Goal: Information Seeking & Learning: Check status

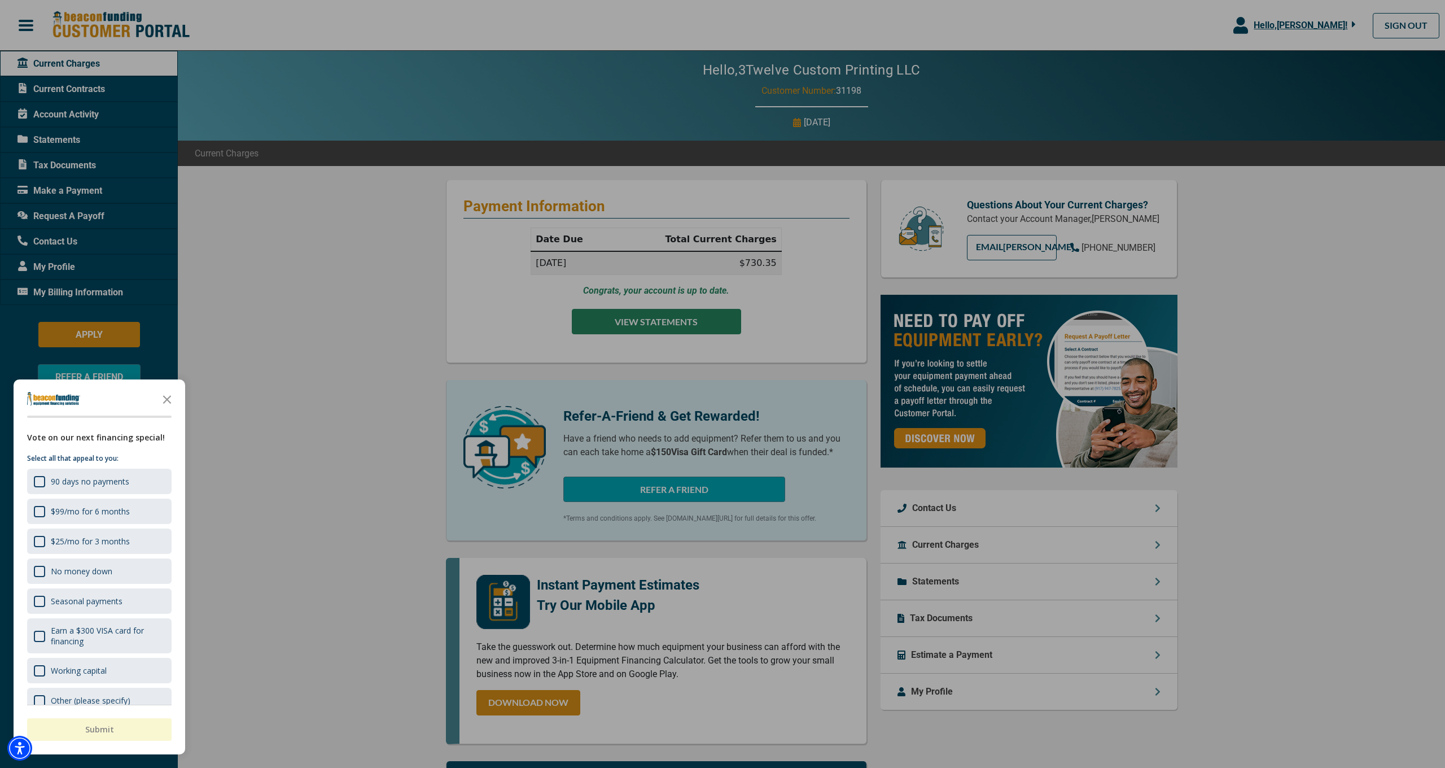
click at [644, 322] on div at bounding box center [722, 384] width 1445 height 768
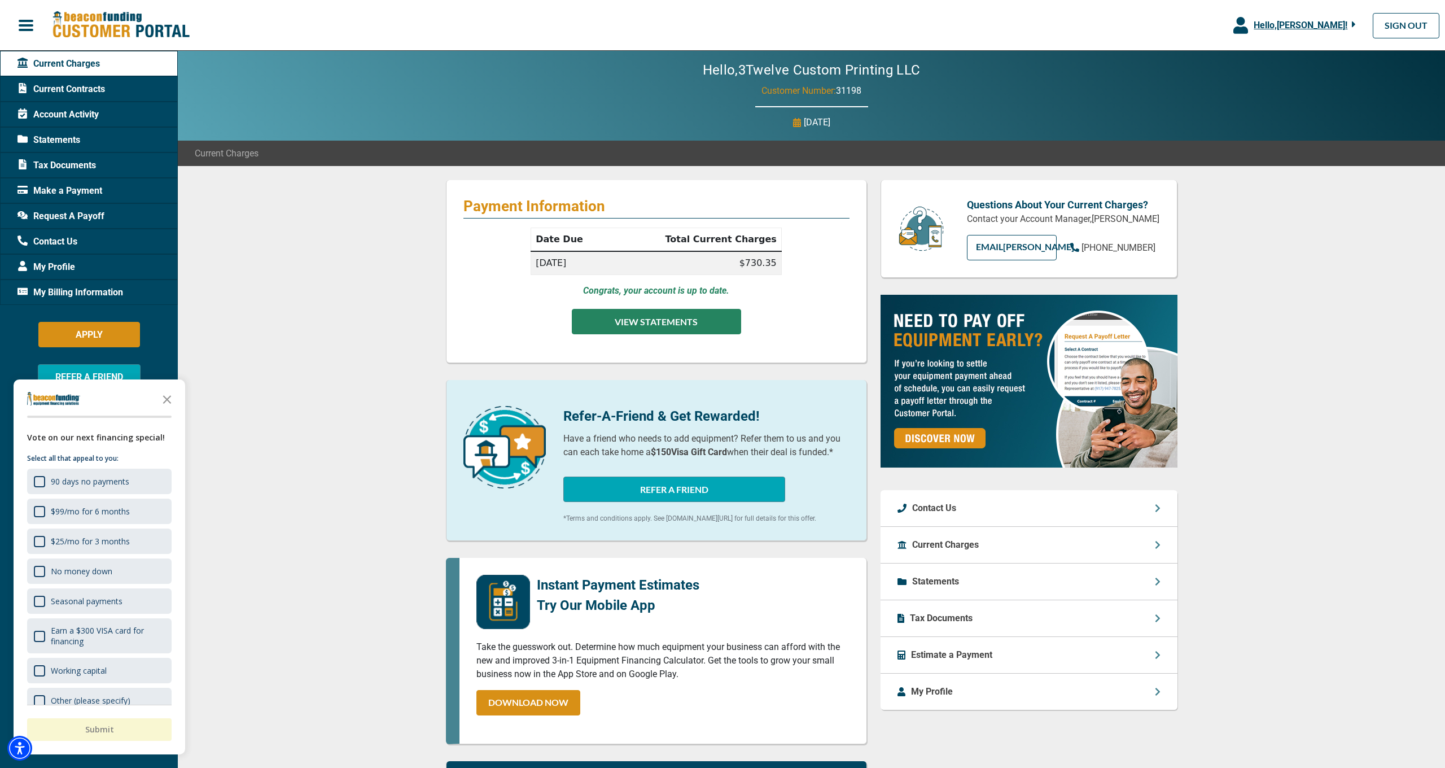
click at [651, 320] on button "VIEW STATEMENTS" at bounding box center [656, 321] width 169 height 25
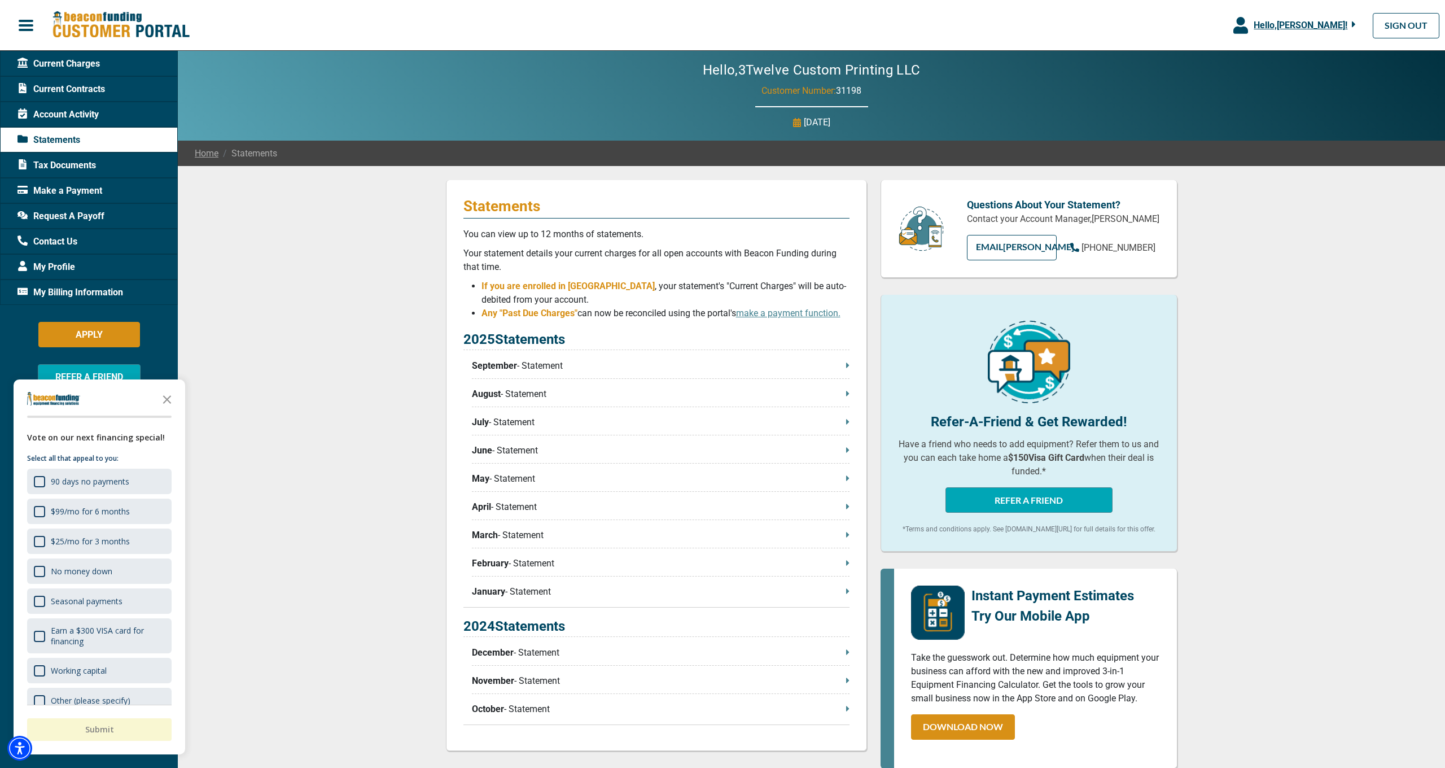
click at [846, 367] on icon at bounding box center [847, 365] width 3 height 9
click at [56, 63] on span "Current Charges" at bounding box center [58, 64] width 82 height 14
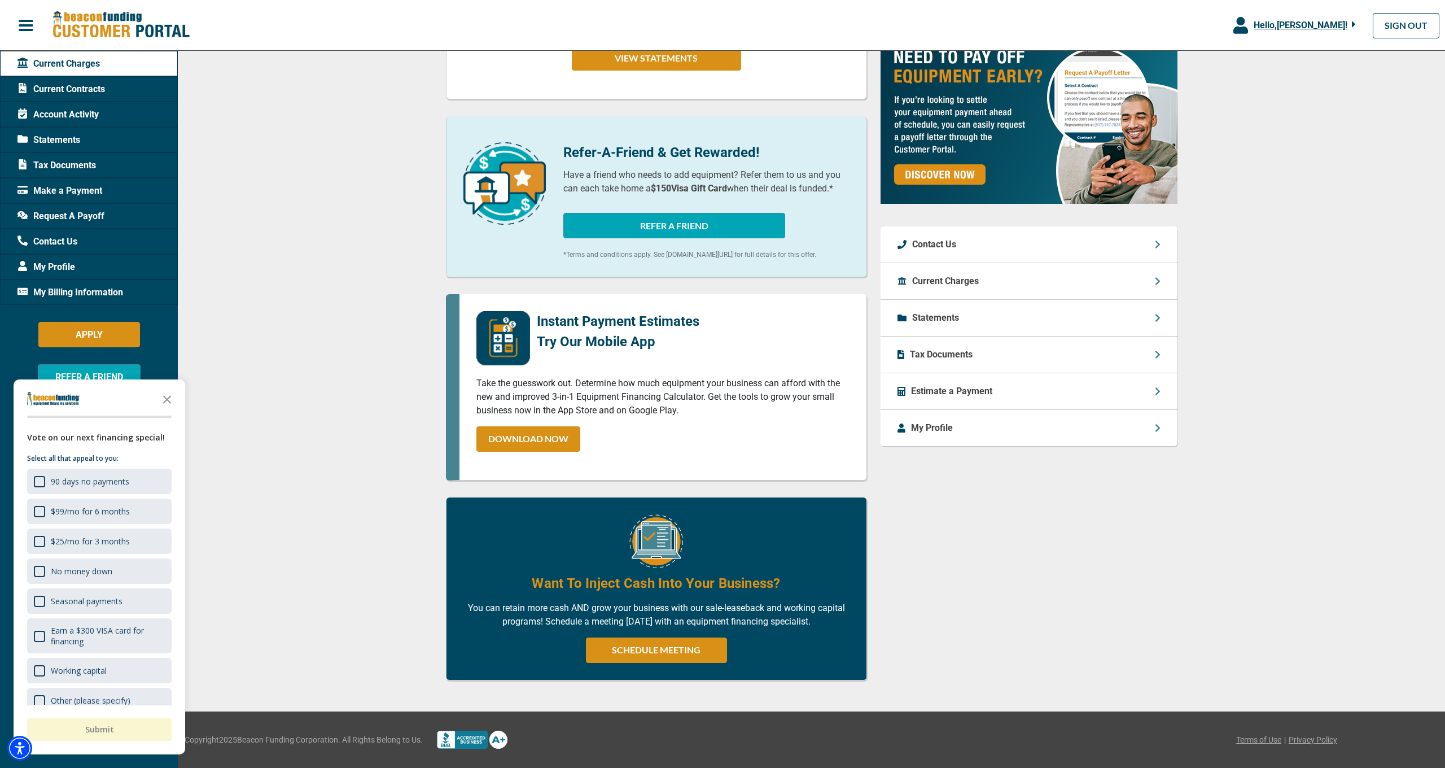
scroll to position [274, 0]
click at [939, 421] on p "My Profile" at bounding box center [932, 428] width 42 height 14
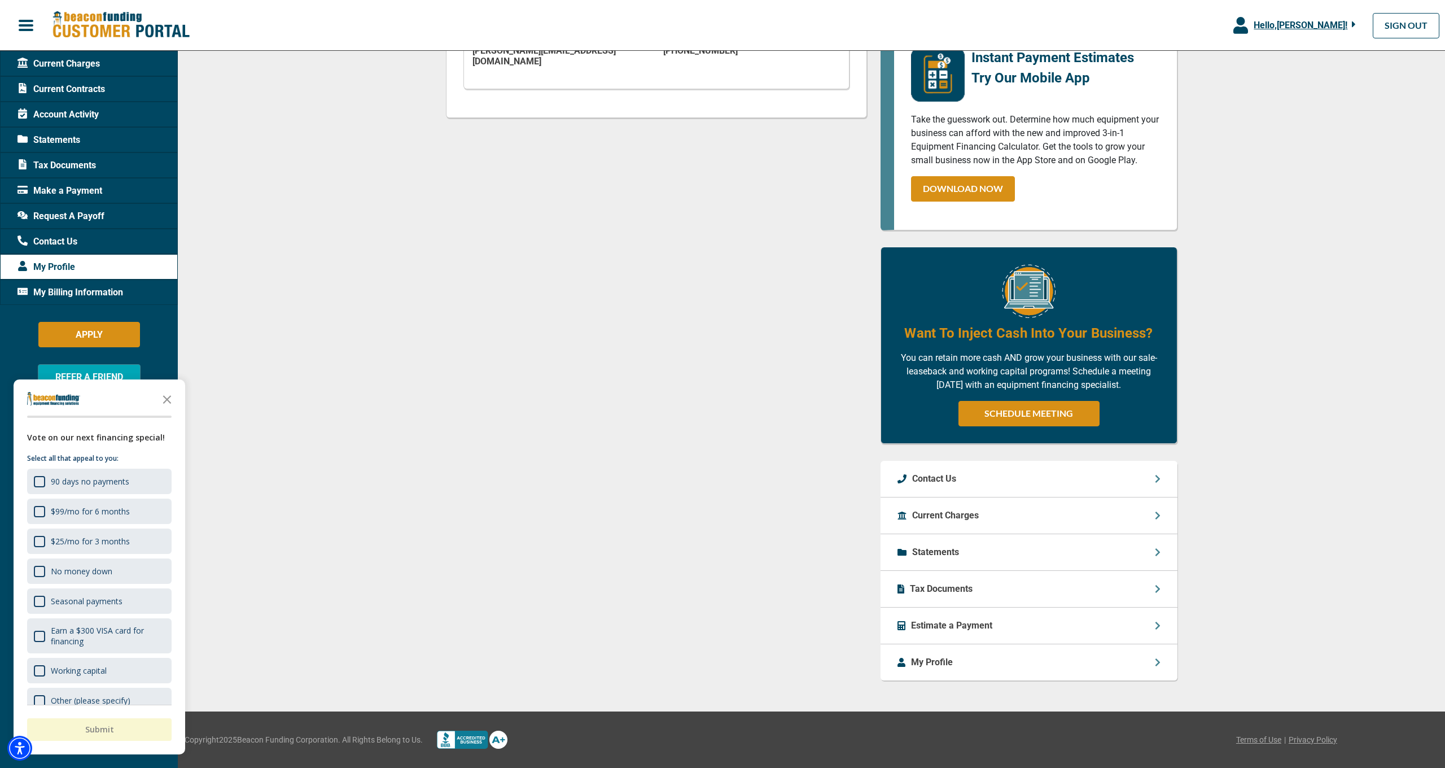
scroll to position [433, 0]
click at [1083, 506] on icon at bounding box center [1157, 515] width 5 height 8
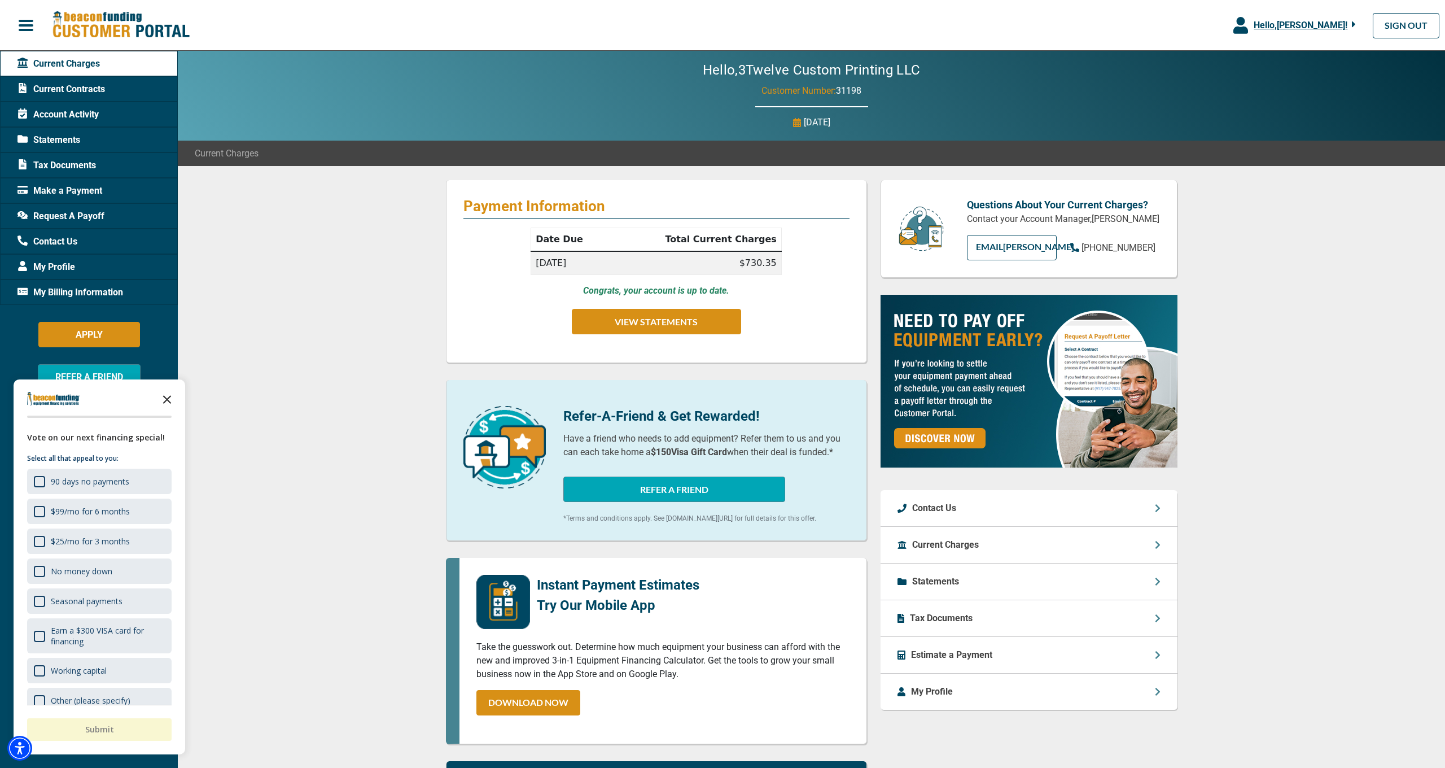
click at [167, 397] on icon "Close the survey" at bounding box center [167, 398] width 23 height 23
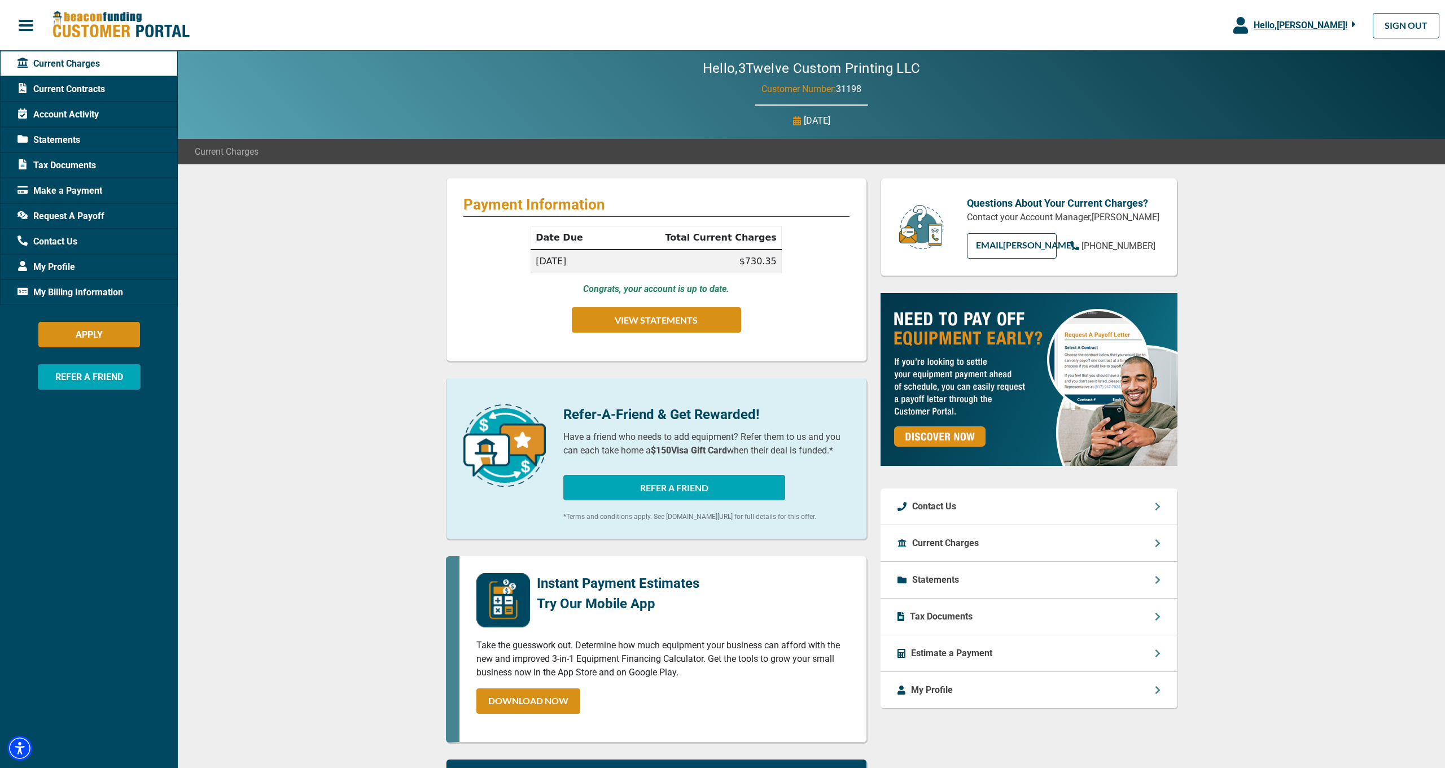
scroll to position [2, 0]
click at [997, 506] on div "My Profile" at bounding box center [1028, 690] width 297 height 36
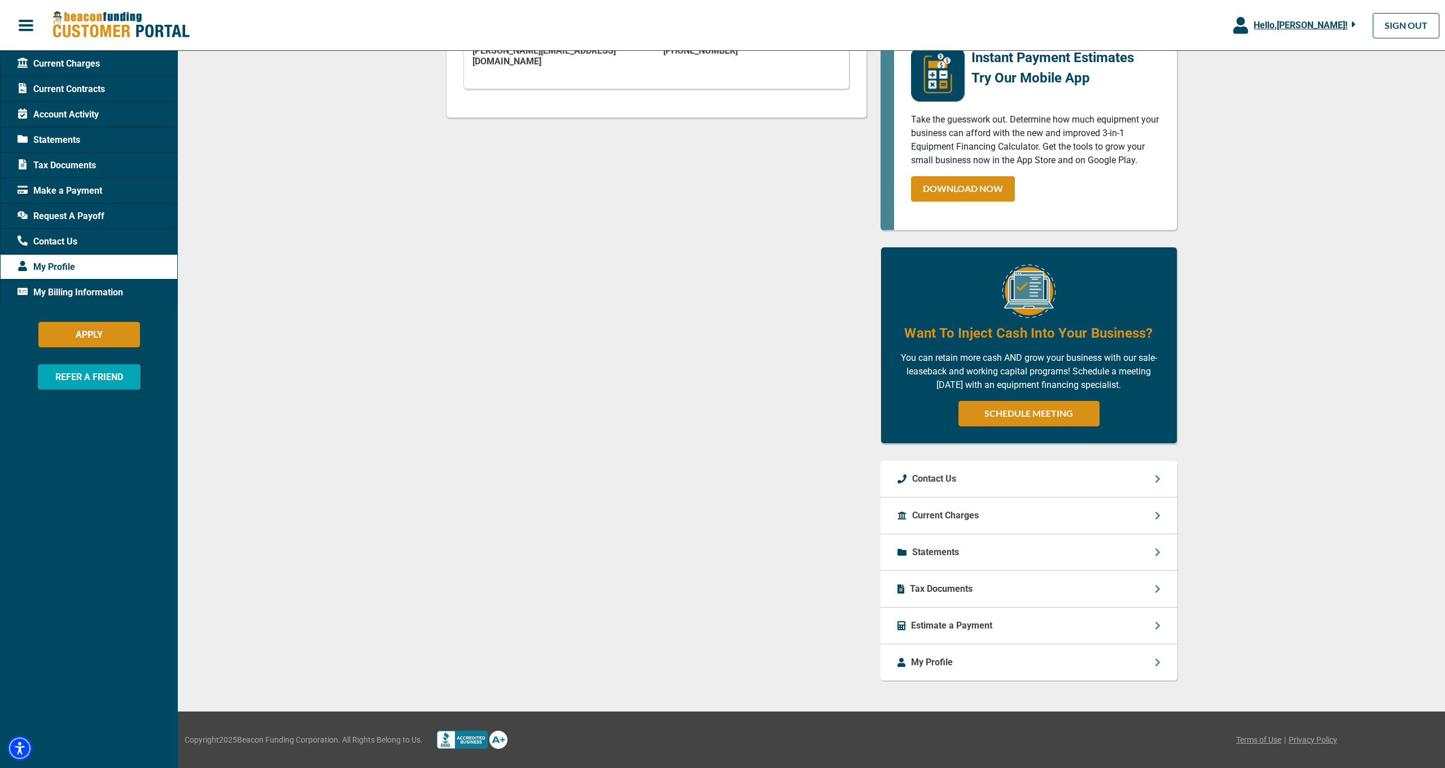
scroll to position [433, 0]
click at [992, 506] on div "Current Charges" at bounding box center [1028, 515] width 297 height 37
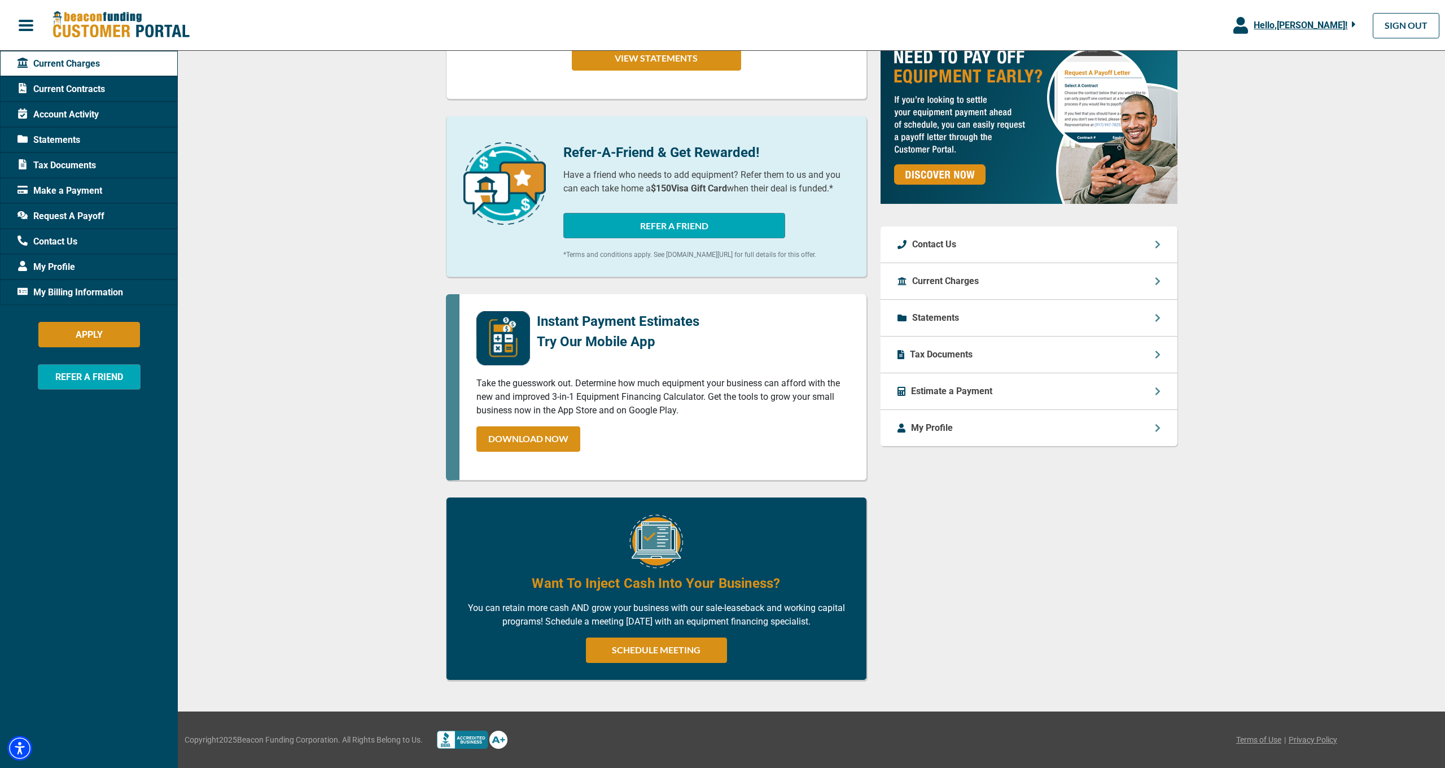
scroll to position [274, 0]
click at [1083, 277] on icon at bounding box center [1158, 281] width 6 height 9
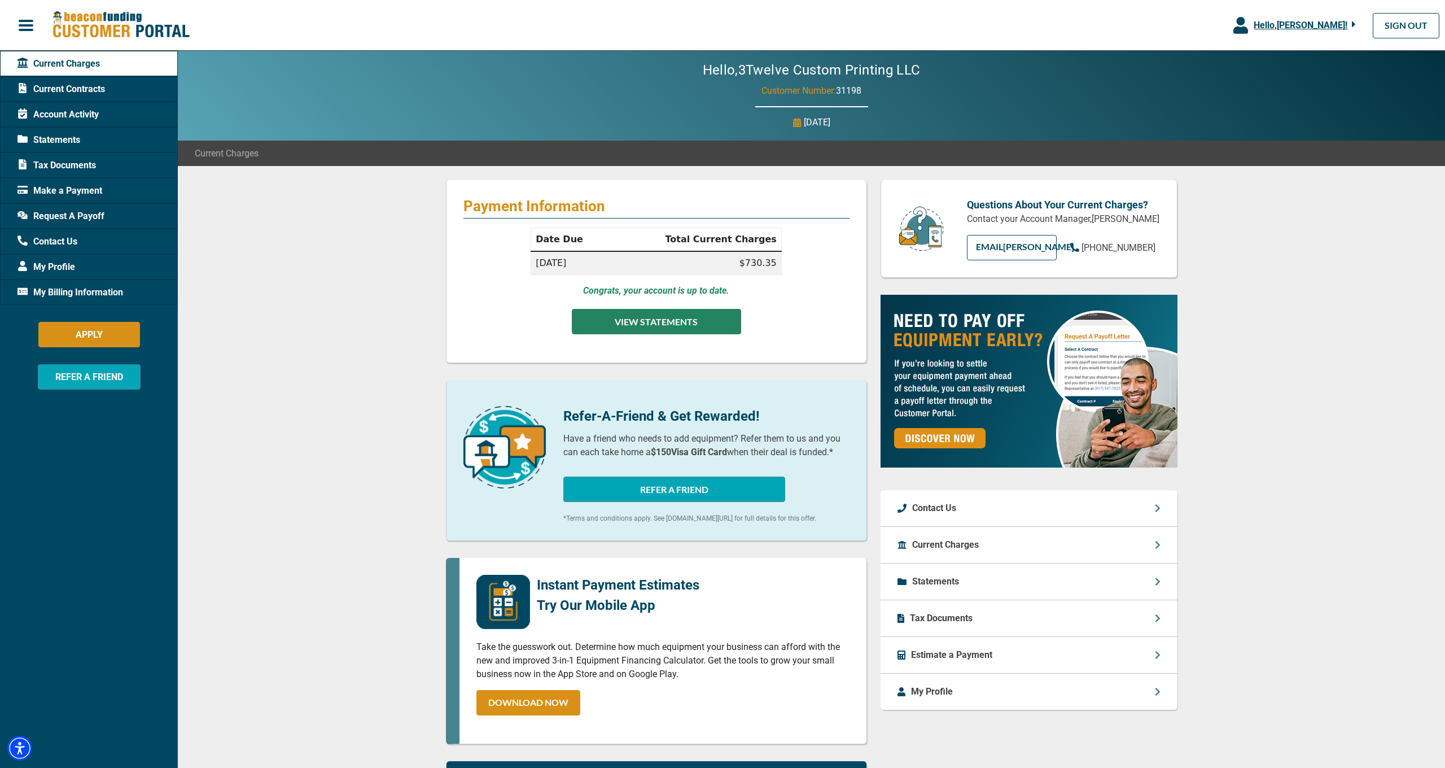
scroll to position [0, 0]
click at [676, 321] on button "VIEW STATEMENTS" at bounding box center [656, 321] width 169 height 25
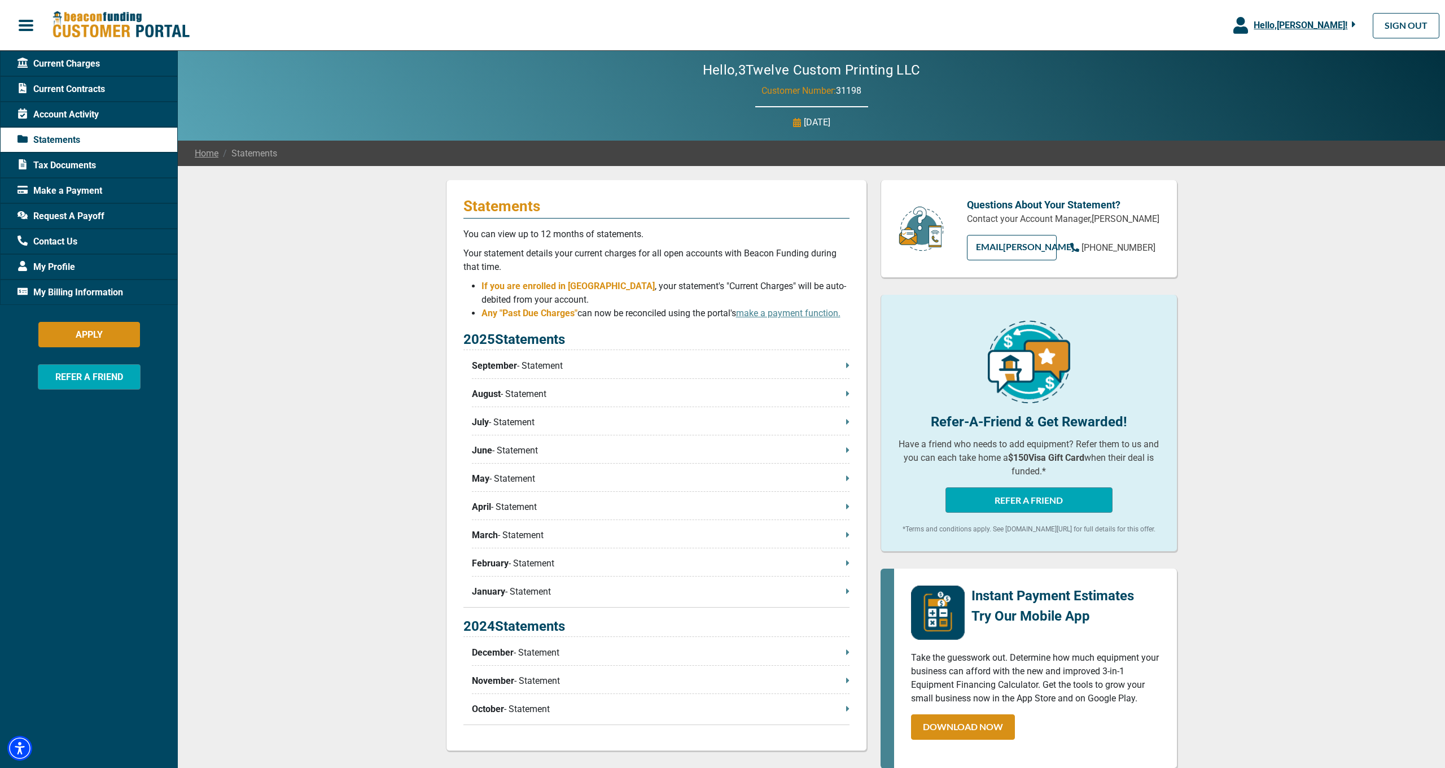
click at [85, 111] on span "Account Activity" at bounding box center [57, 115] width 81 height 14
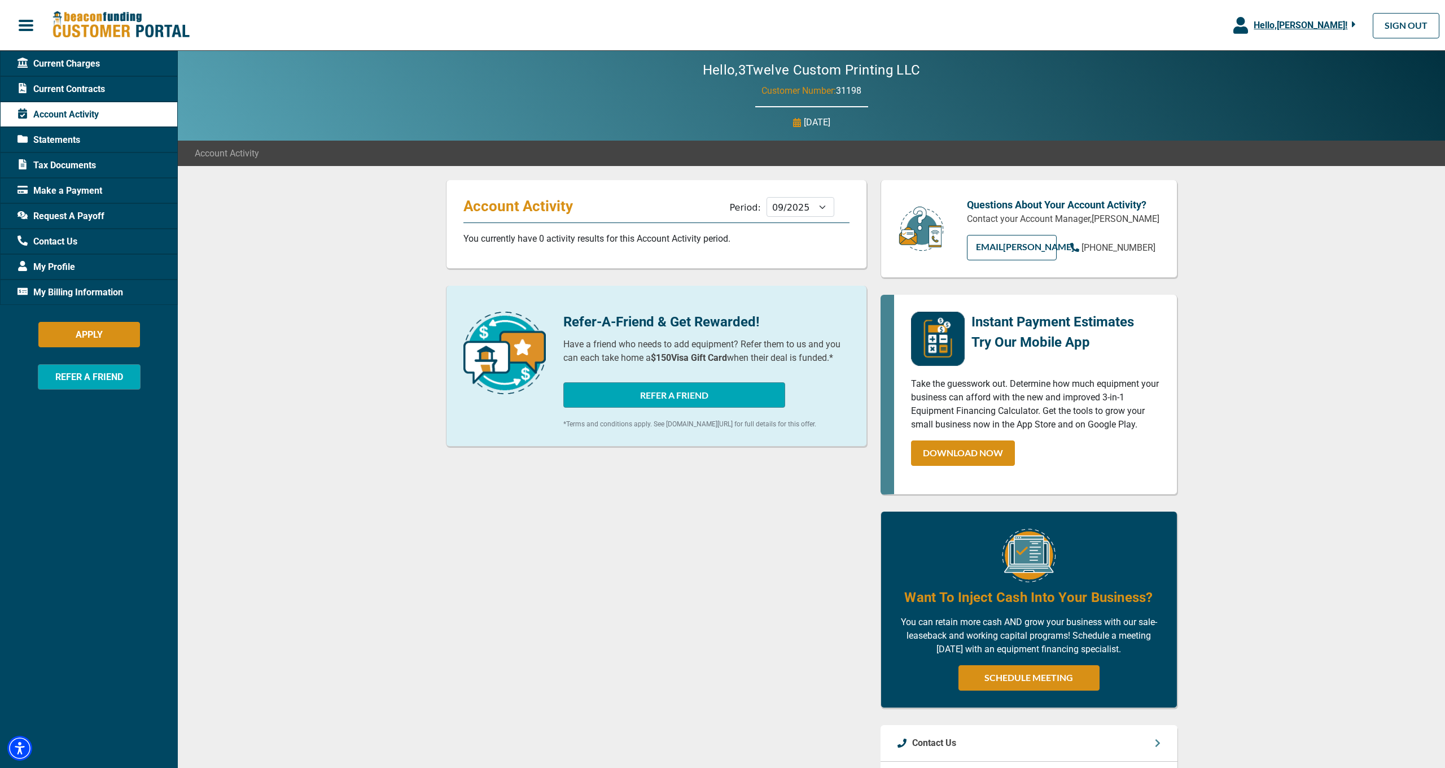
click at [61, 88] on span "Current Contracts" at bounding box center [60, 89] width 87 height 14
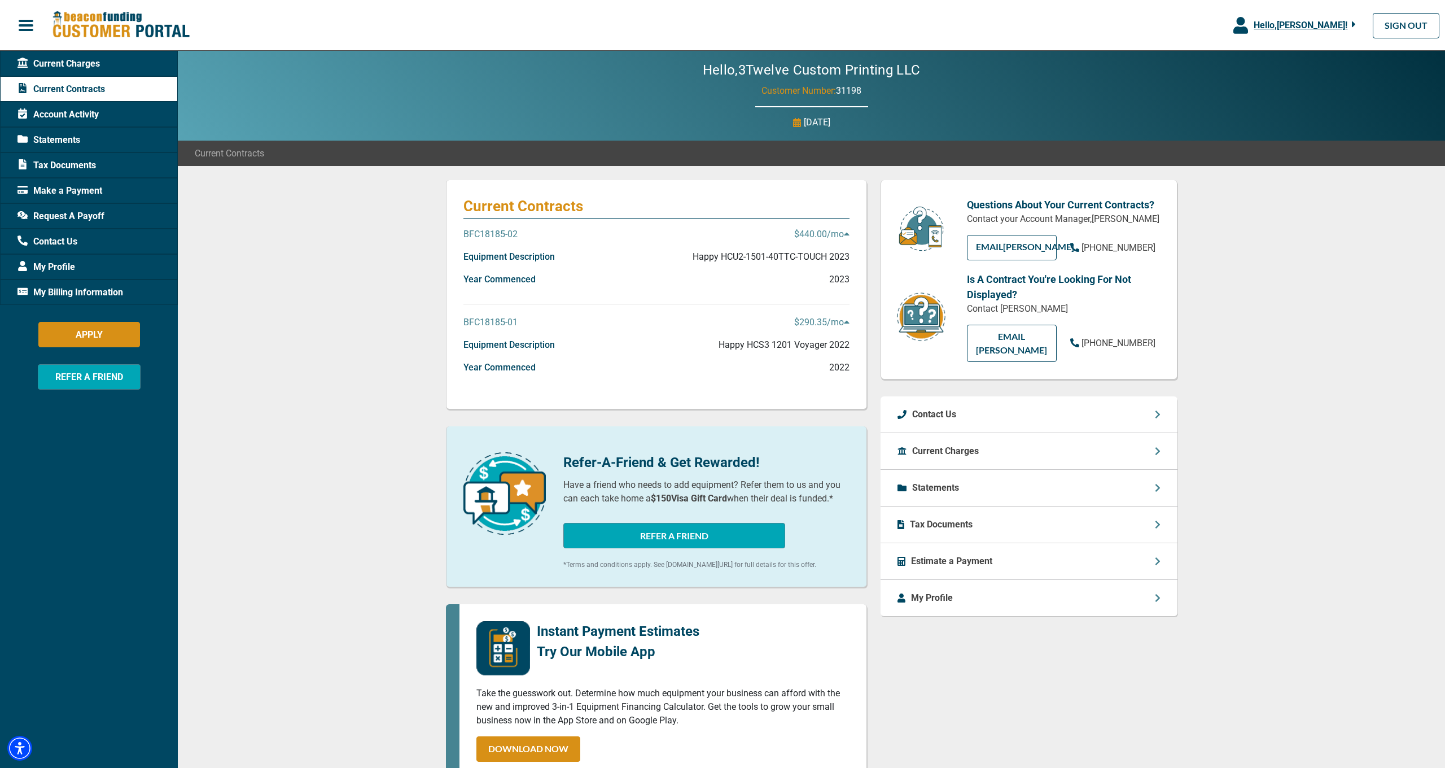
click at [512, 323] on p "BFC18185-01" at bounding box center [490, 322] width 54 height 14
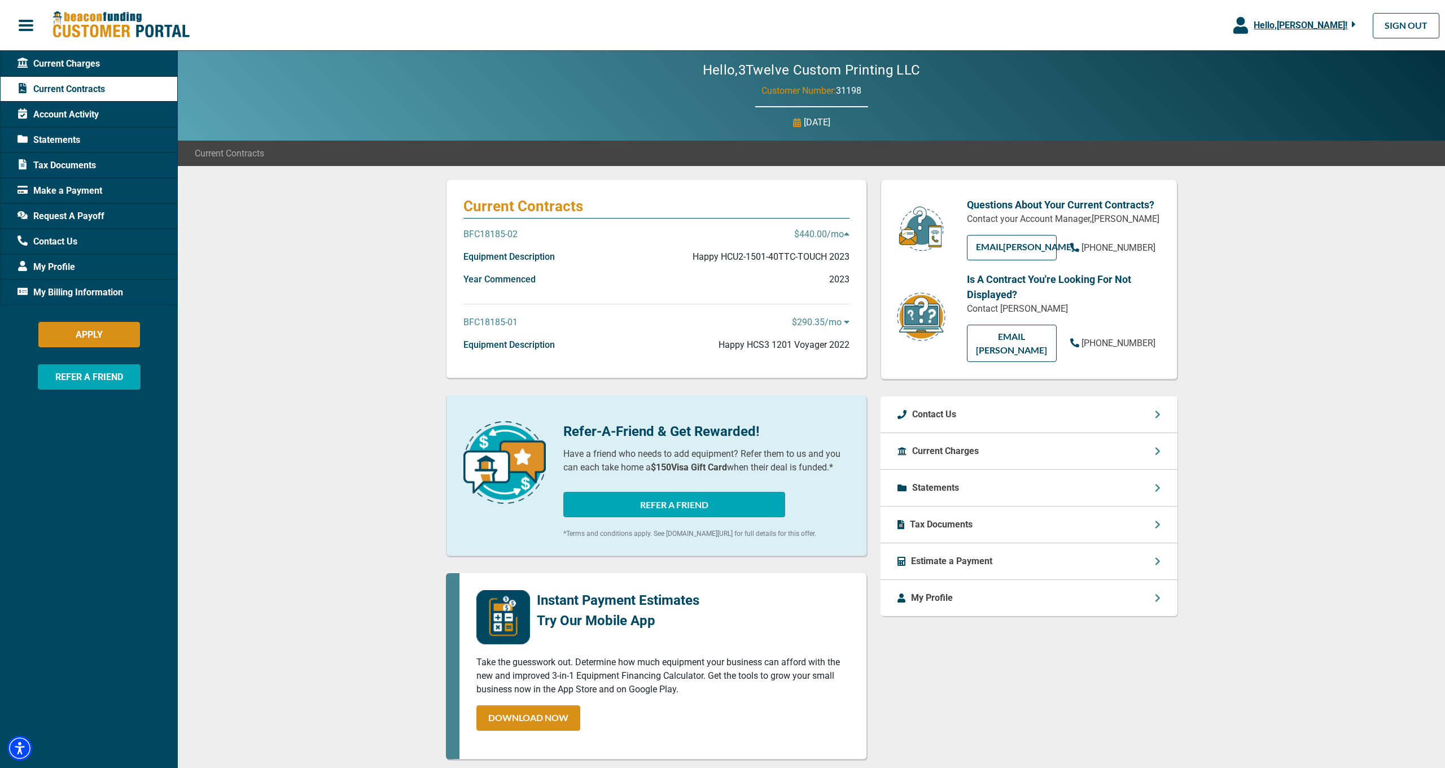
click at [503, 322] on p "BFC18185-01" at bounding box center [490, 322] width 54 height 14
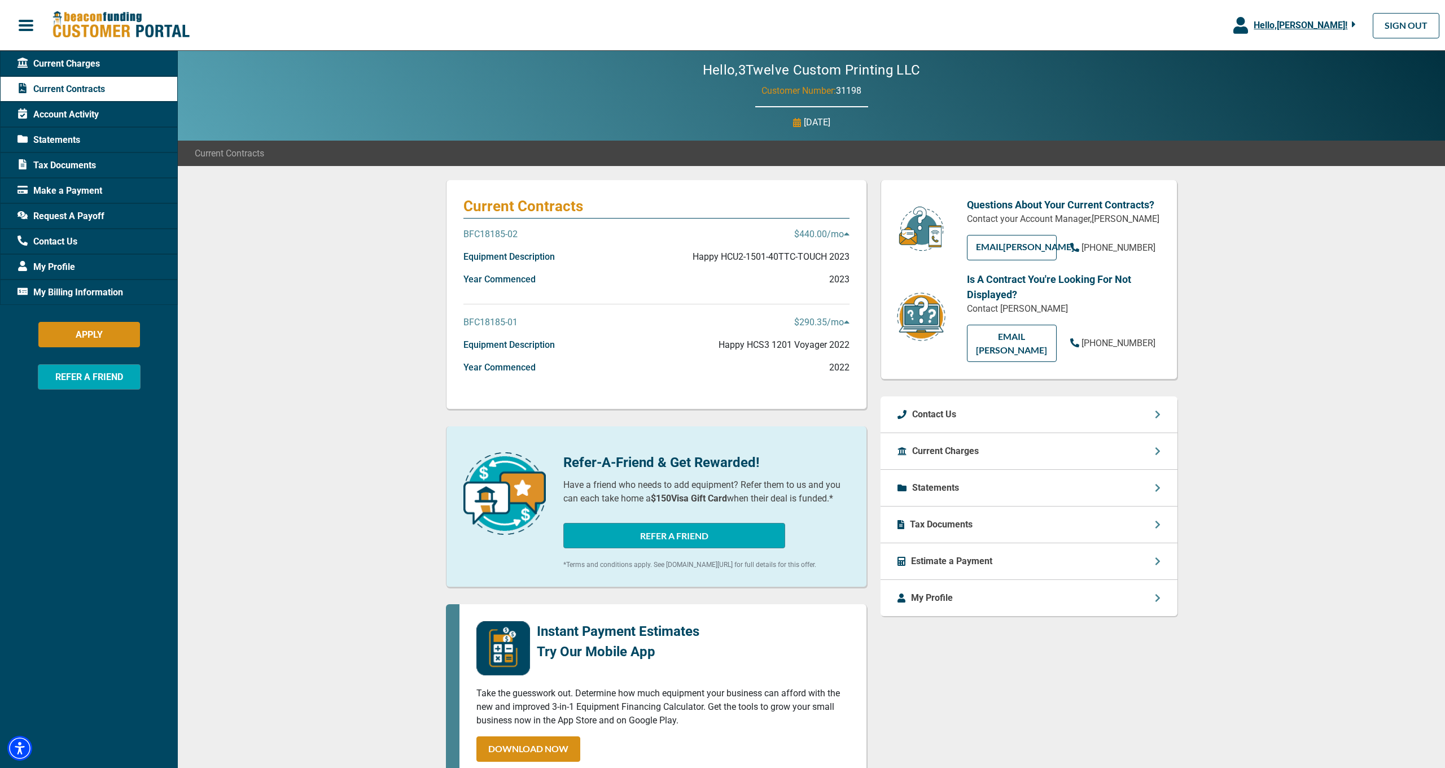
click at [845, 322] on icon at bounding box center [846, 322] width 5 height 3
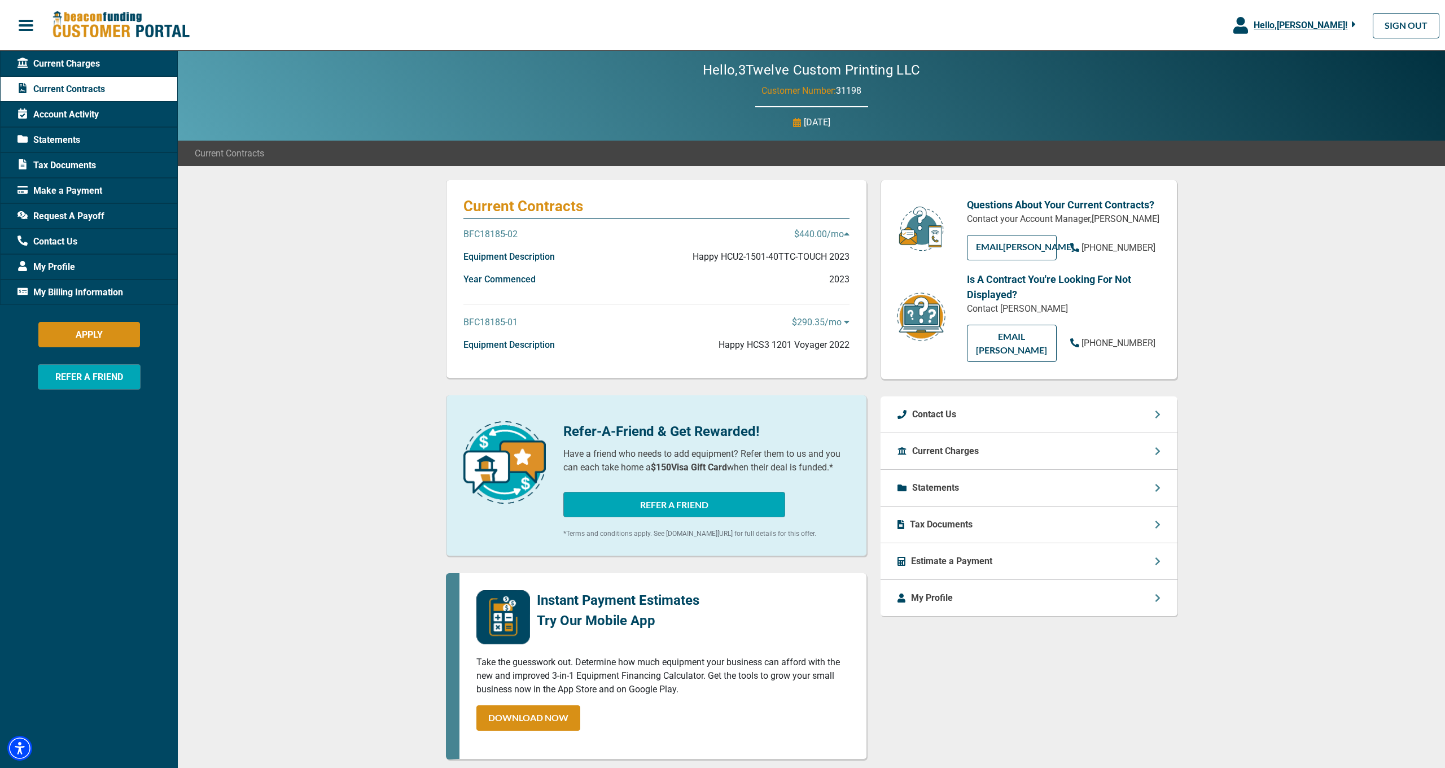
click at [847, 321] on icon at bounding box center [846, 322] width 5 height 3
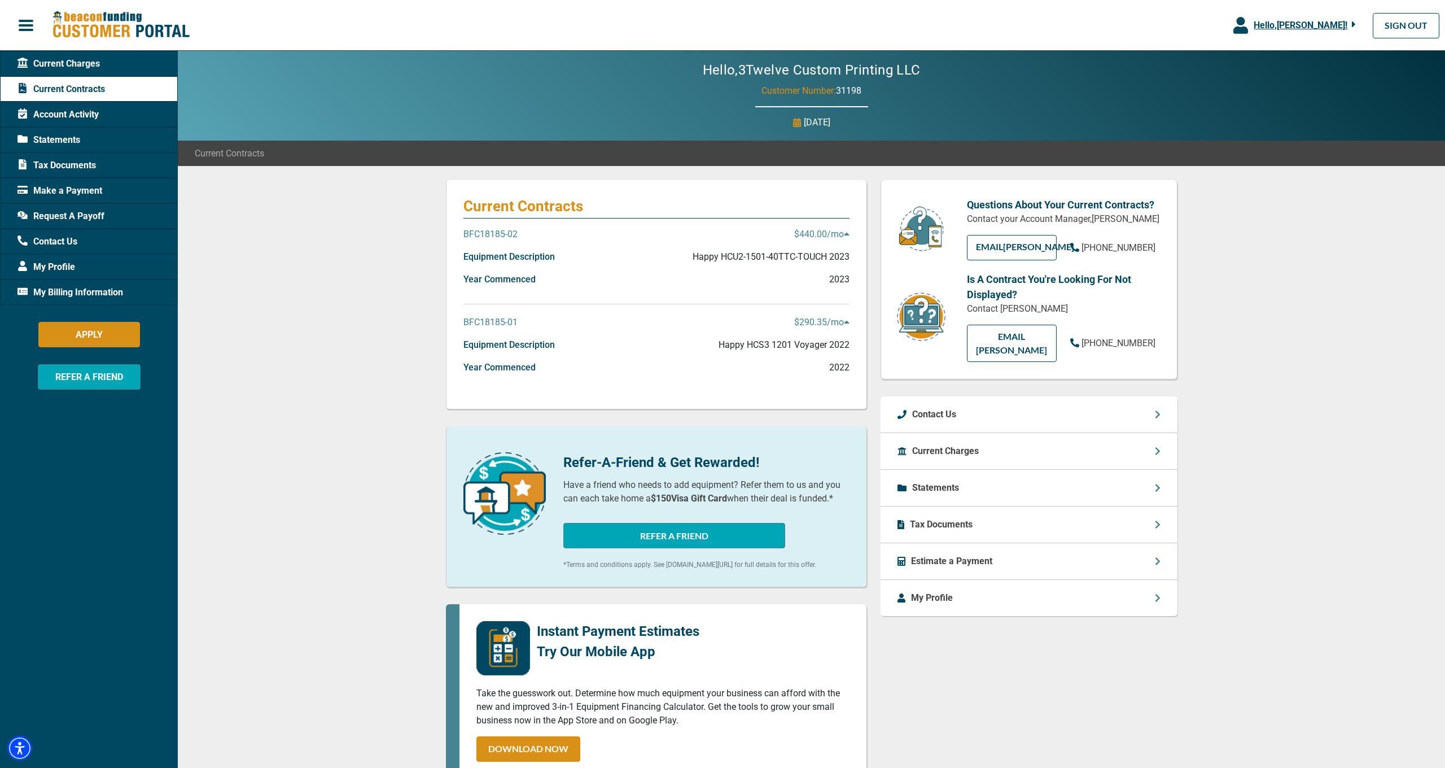
click at [847, 321] on icon at bounding box center [846, 322] width 5 height 3
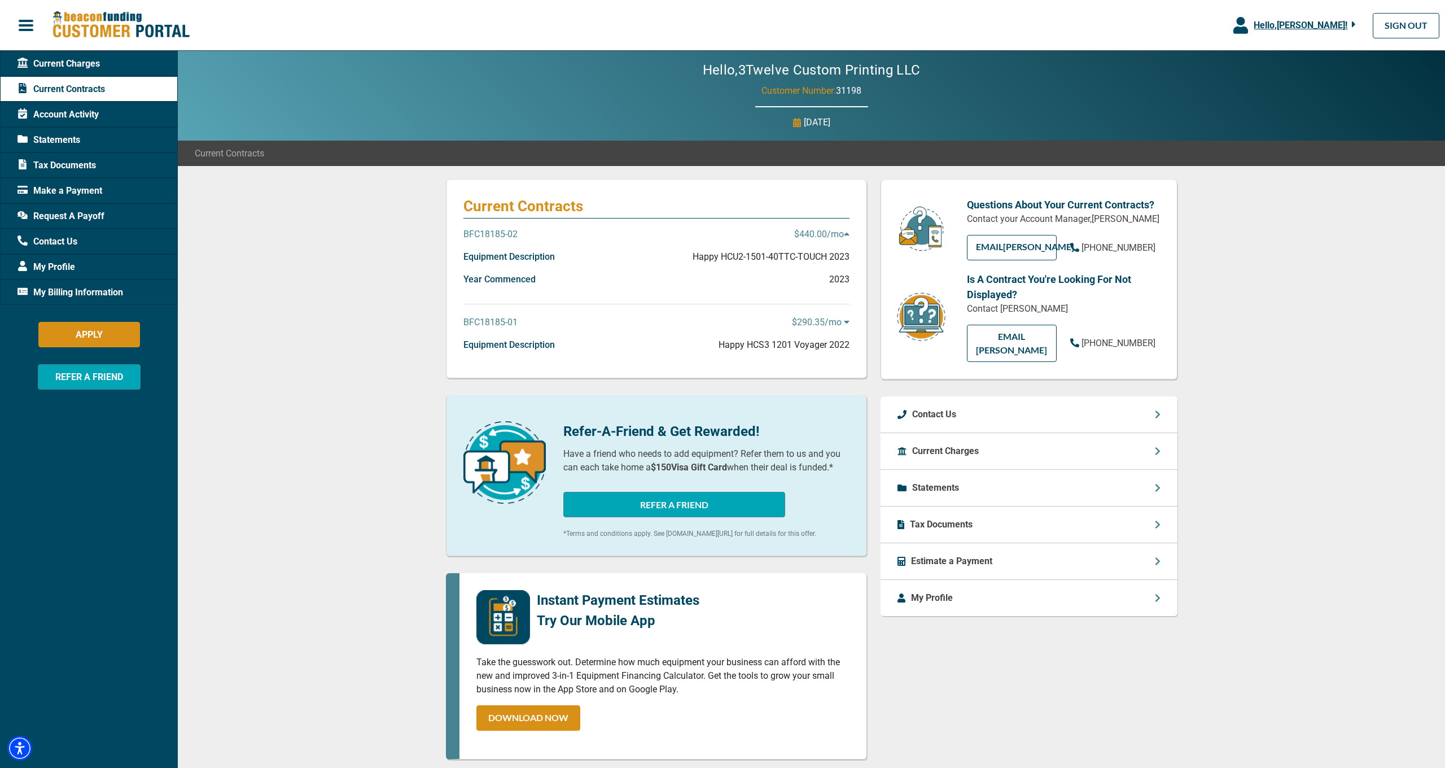
click at [847, 321] on icon at bounding box center [846, 322] width 5 height 3
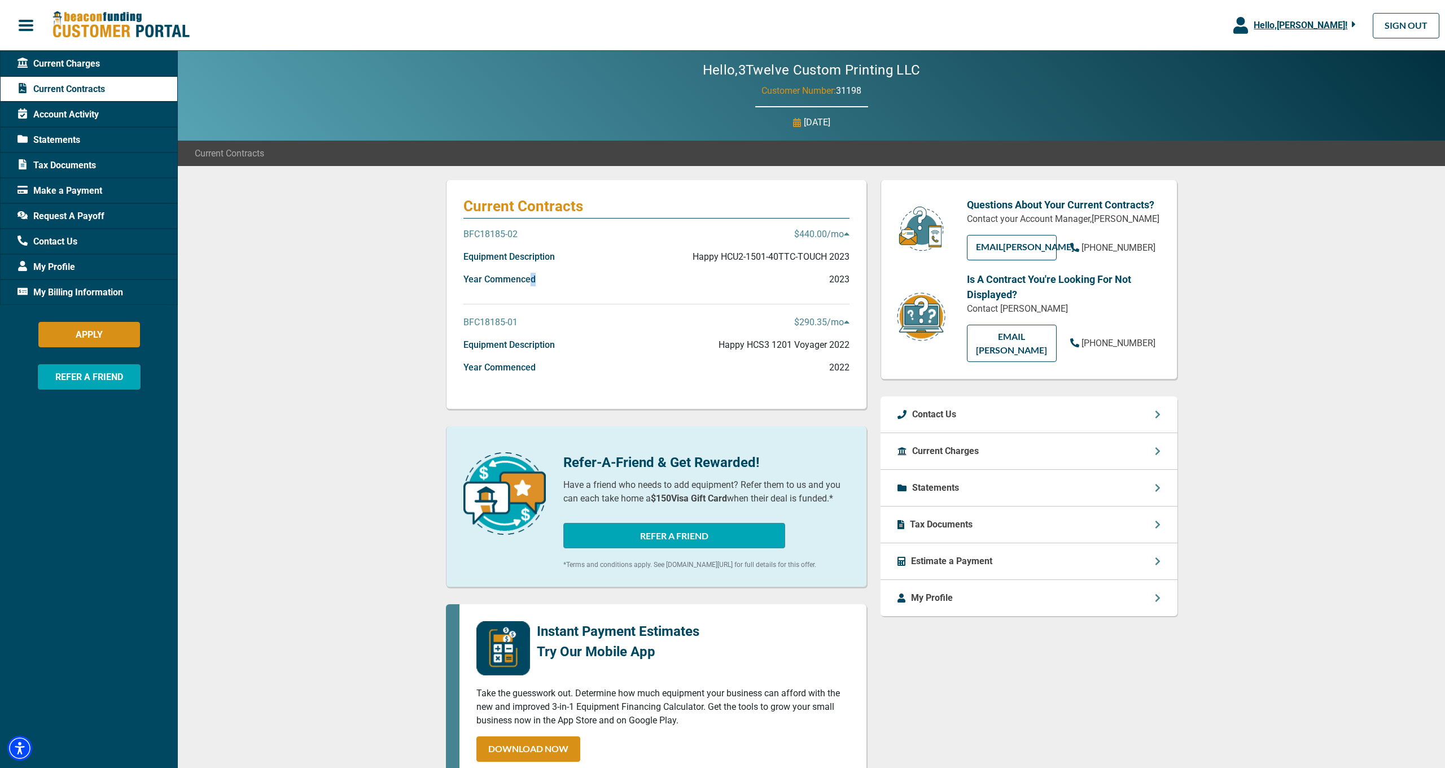
drag, startPoint x: 532, startPoint y: 281, endPoint x: 646, endPoint y: 292, distance: 115.2
click at [646, 292] on div "Year Commenced 2023" at bounding box center [656, 284] width 386 height 23
